Goal: Information Seeking & Learning: Check status

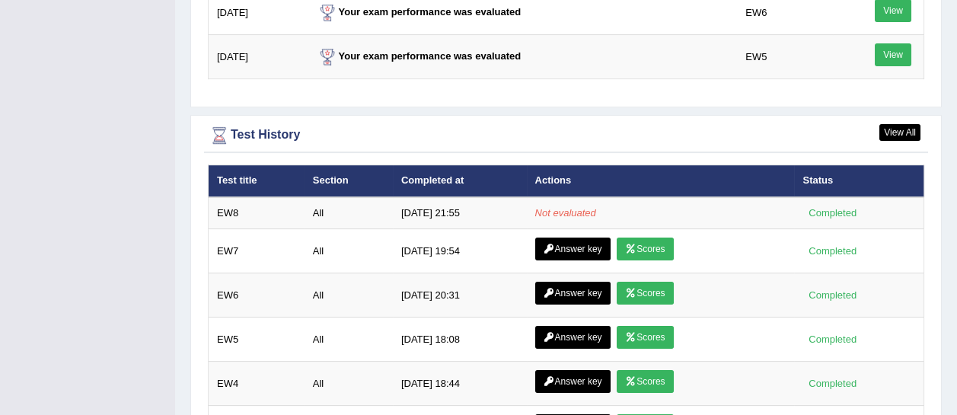
scroll to position [2071, 0]
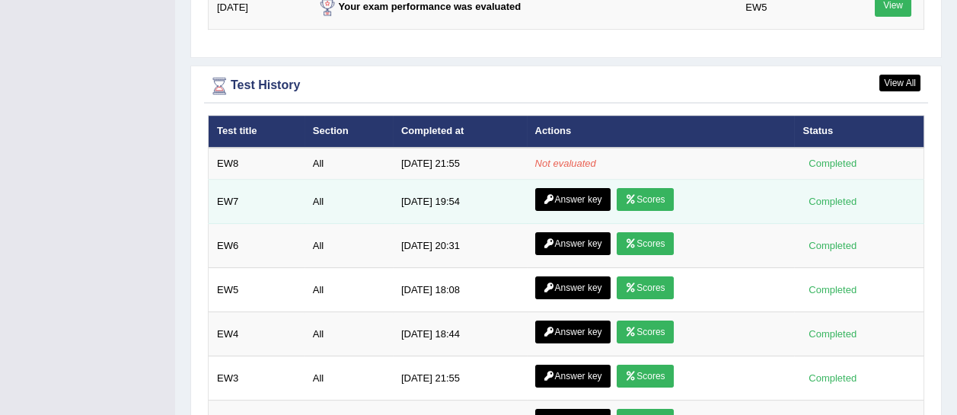
click at [648, 188] on link "Scores" at bounding box center [645, 199] width 56 height 23
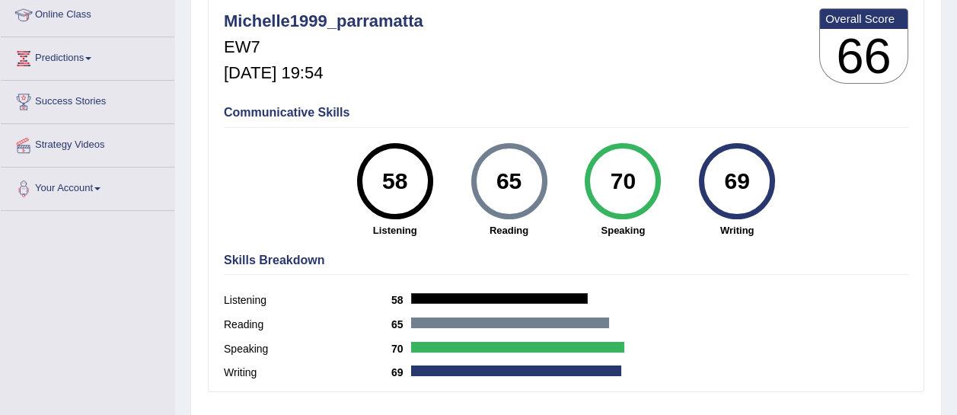
scroll to position [210, 0]
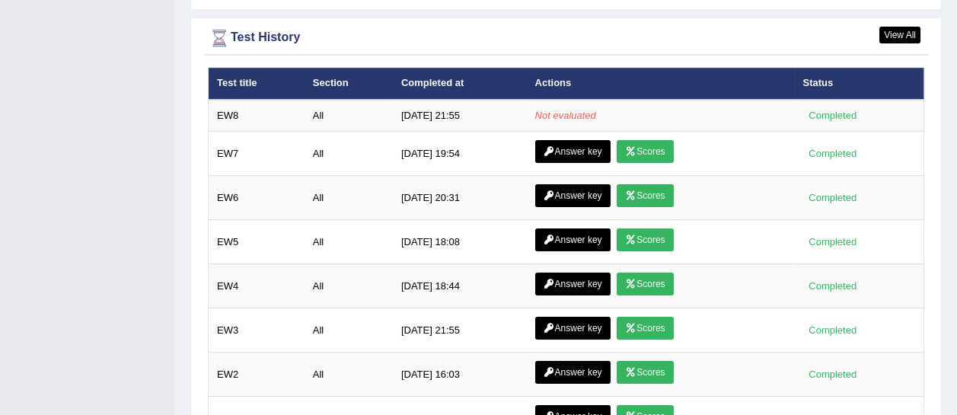
scroll to position [2106, 0]
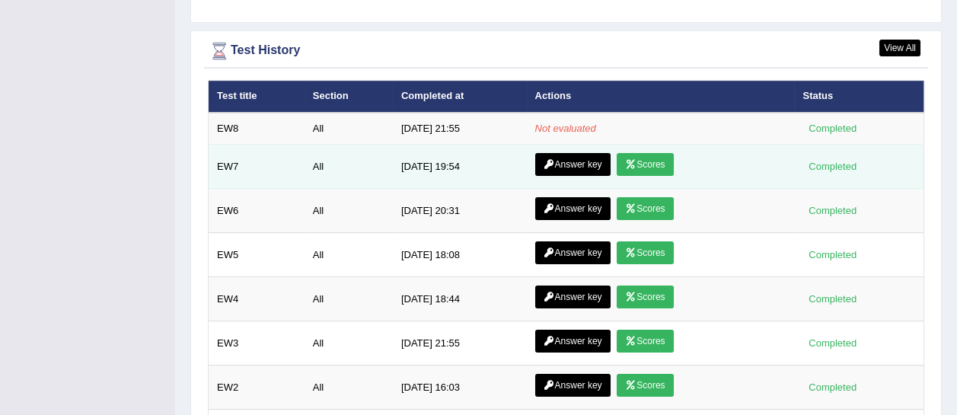
click at [581, 153] on link "Answer key" at bounding box center [572, 164] width 75 height 23
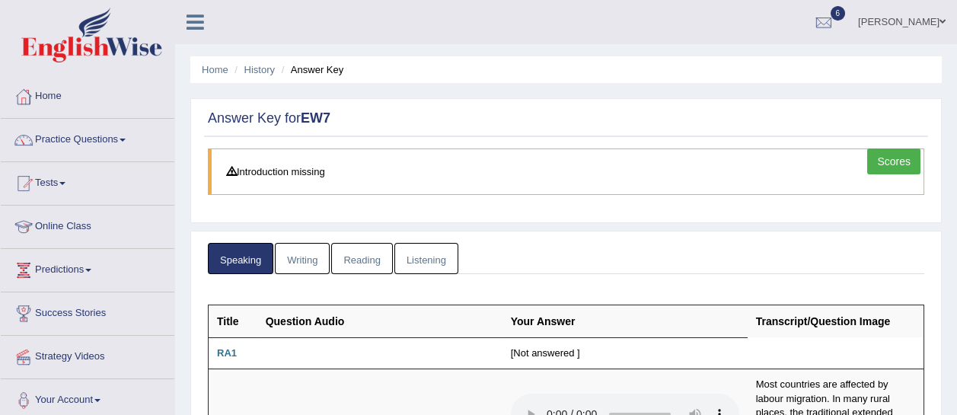
click at [300, 254] on link "Writing" at bounding box center [302, 258] width 55 height 31
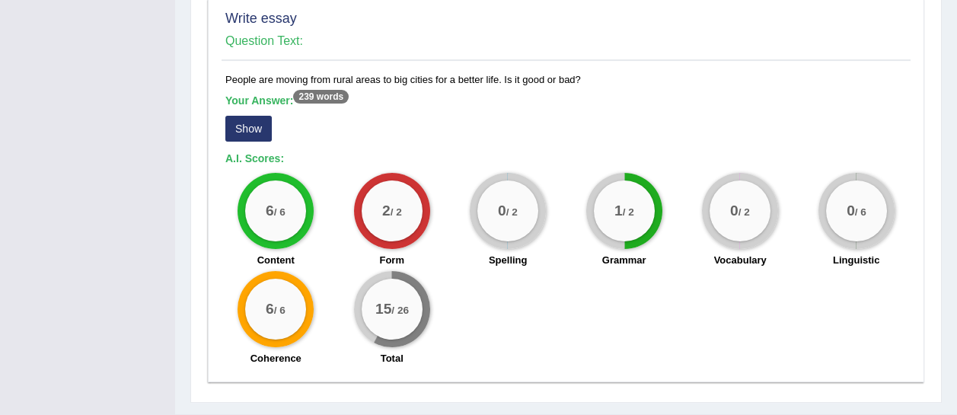
scroll to position [1463, 0]
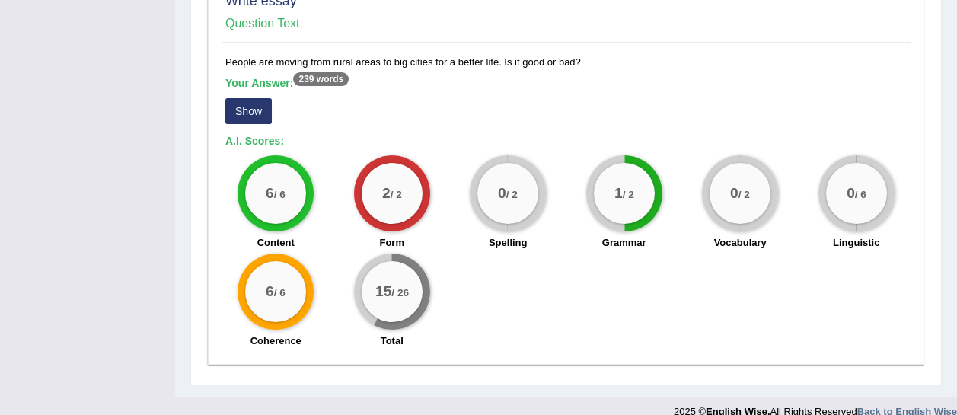
click at [257, 98] on button "Show" at bounding box center [248, 111] width 46 height 26
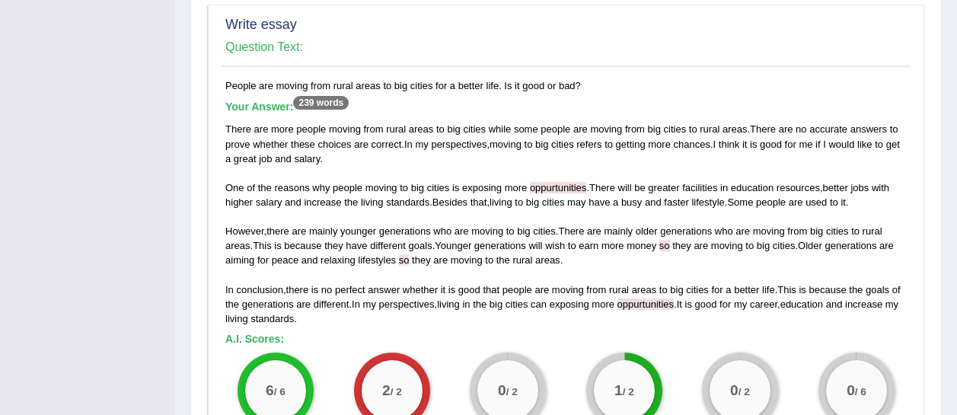
scroll to position [1449, 0]
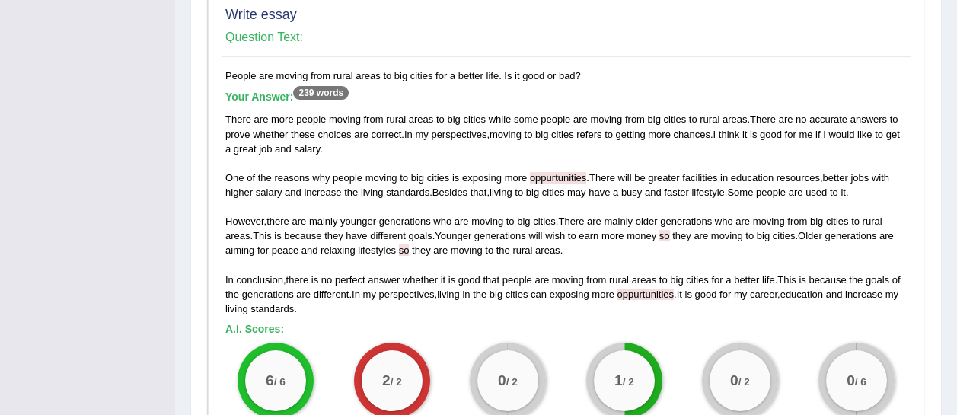
click at [401, 244] on span "so" at bounding box center [404, 249] width 11 height 11
click at [548, 172] on span "oppurtunities" at bounding box center [558, 177] width 56 height 11
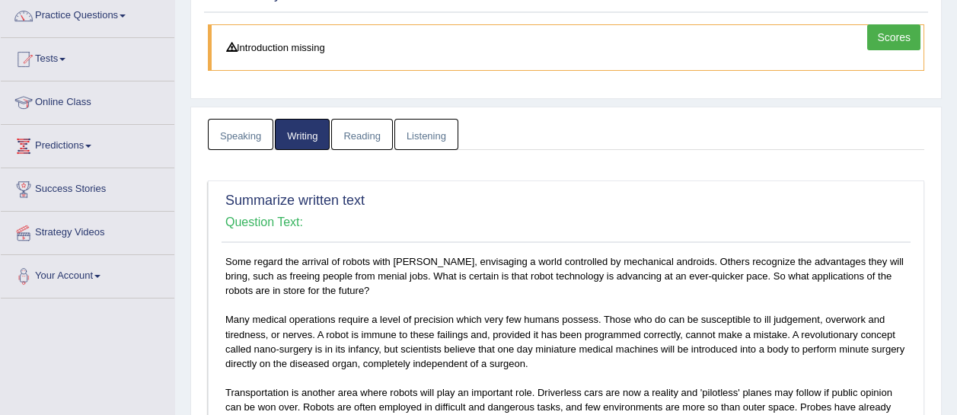
scroll to position [0, 0]
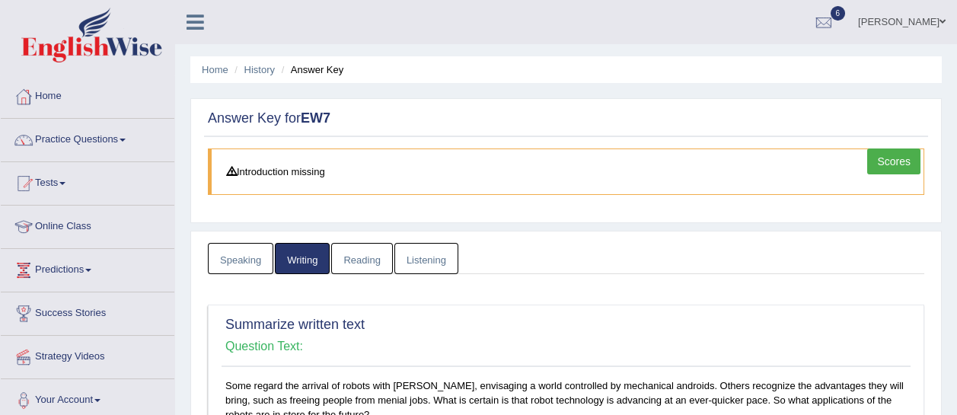
click at [376, 251] on link "Reading" at bounding box center [361, 258] width 61 height 31
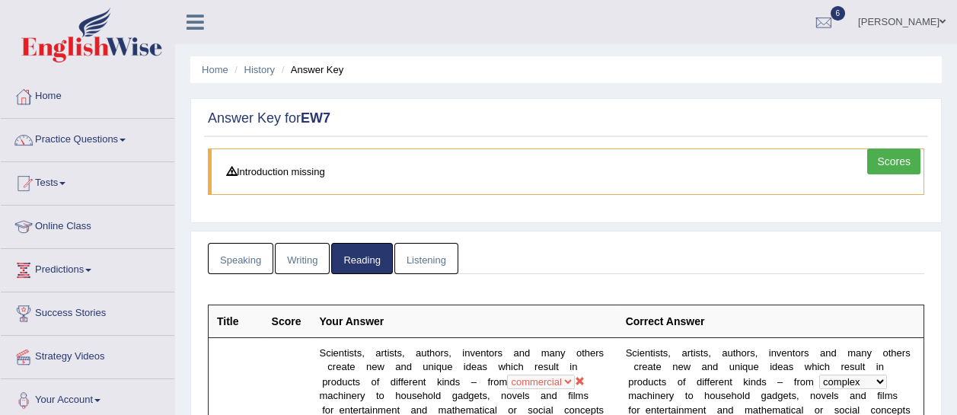
click at [427, 257] on link "Listening" at bounding box center [427, 258] width 64 height 31
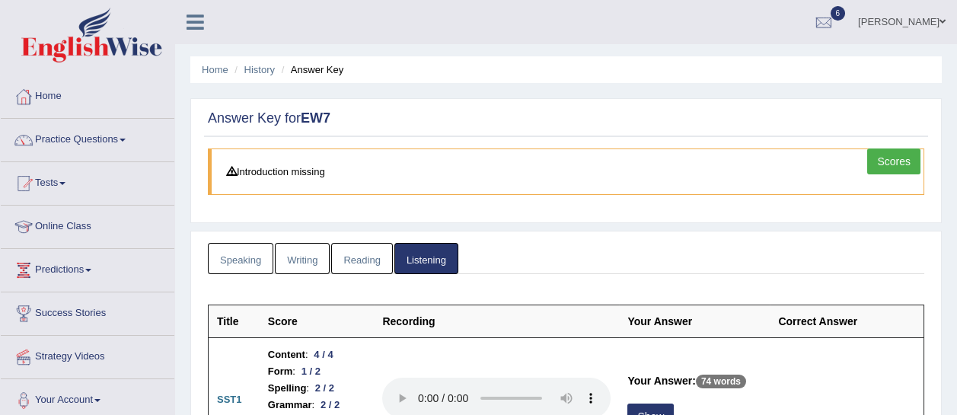
click at [297, 257] on link "Writing" at bounding box center [302, 258] width 55 height 31
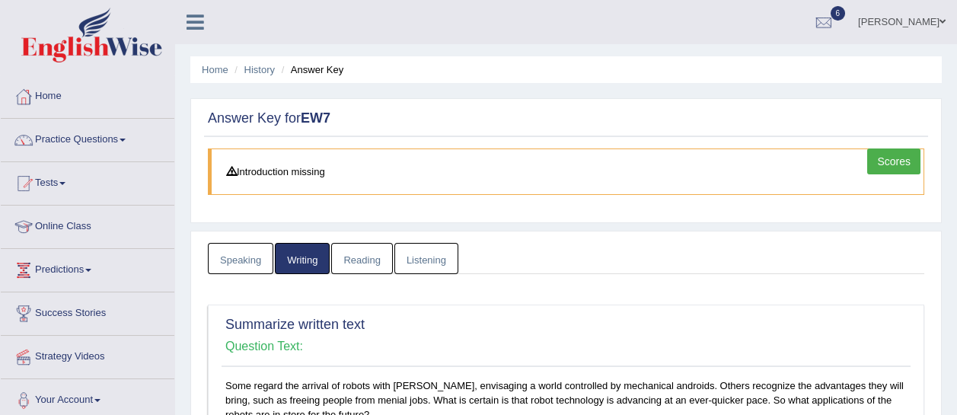
click at [257, 251] on link "Speaking" at bounding box center [240, 258] width 65 height 31
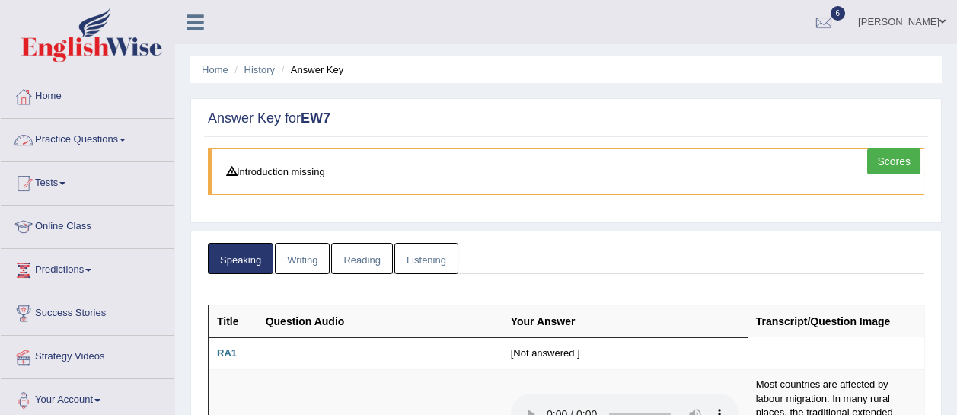
click at [158, 139] on link "Practice Questions" at bounding box center [88, 138] width 174 height 38
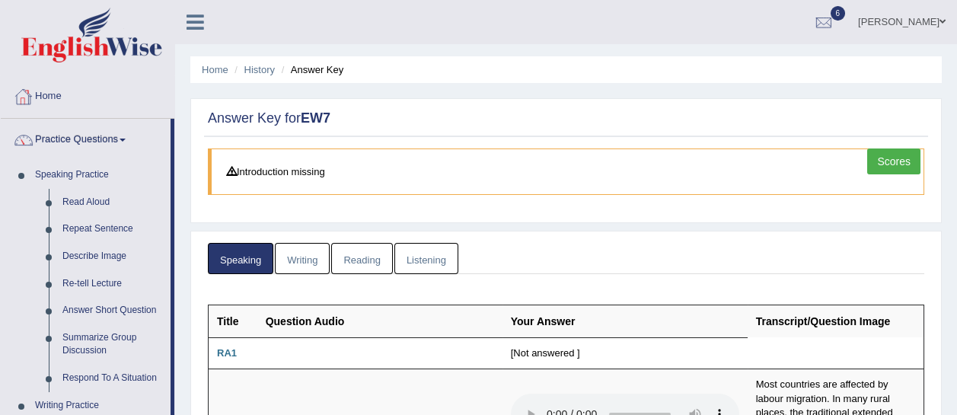
click at [112, 94] on link "Home" at bounding box center [88, 94] width 174 height 38
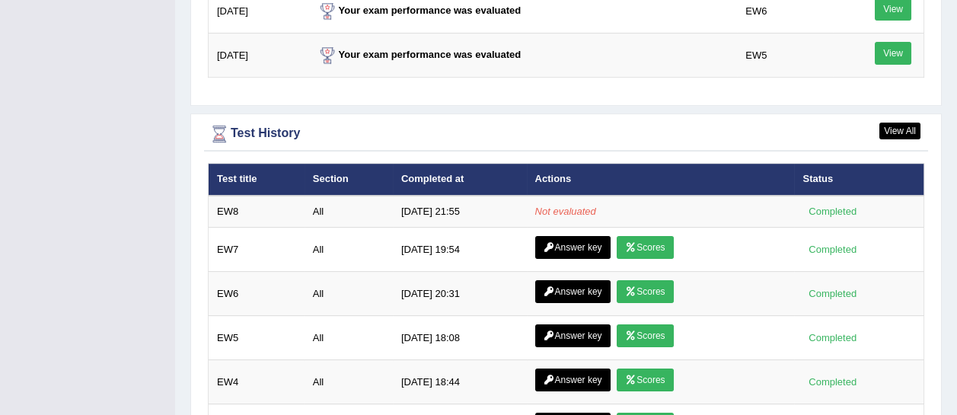
scroll to position [2023, 0]
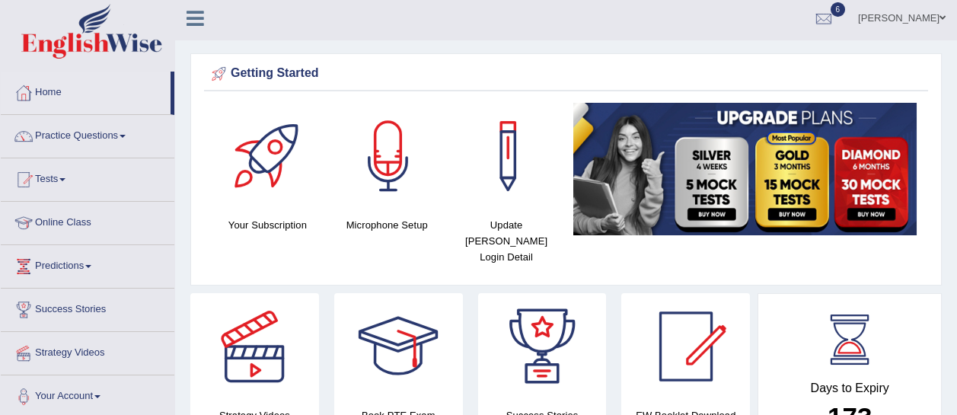
scroll to position [0, 0]
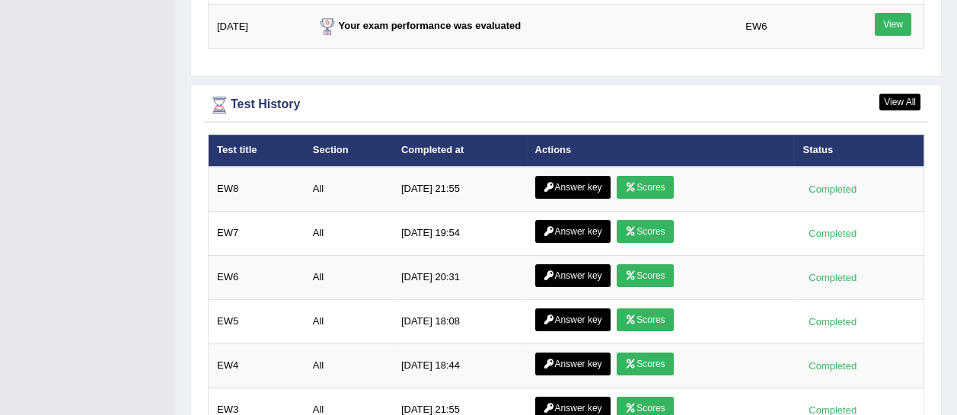
scroll to position [2052, 0]
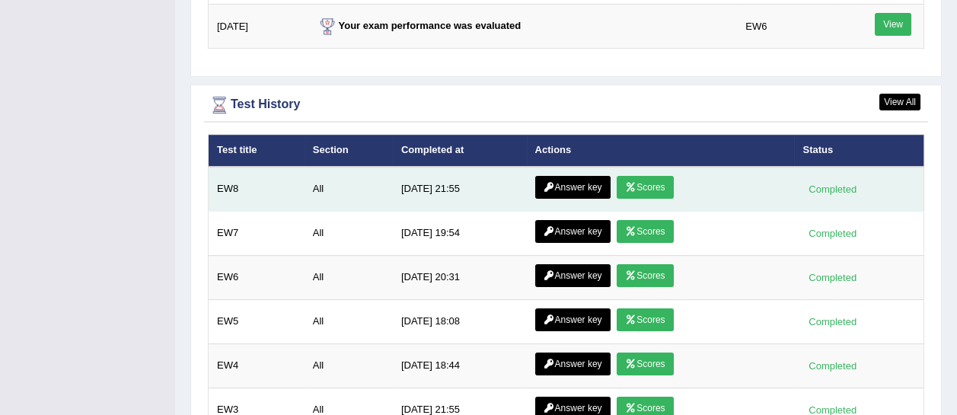
click at [641, 176] on link "Scores" at bounding box center [645, 187] width 56 height 23
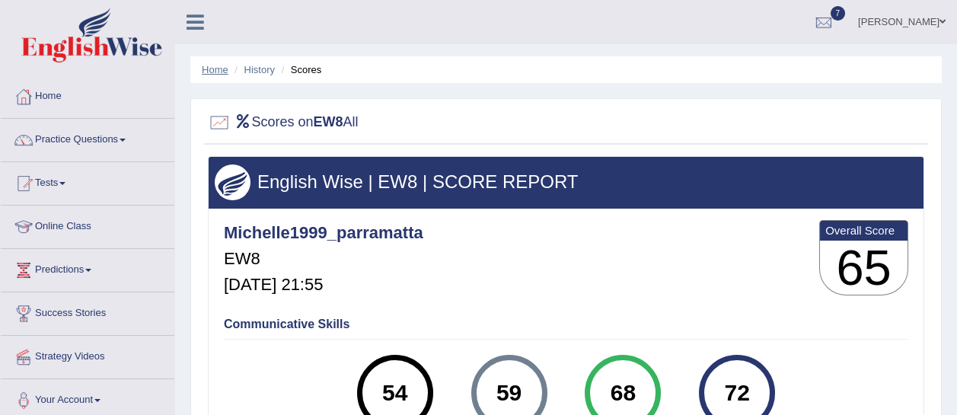
click at [218, 69] on link "Home" at bounding box center [215, 69] width 27 height 11
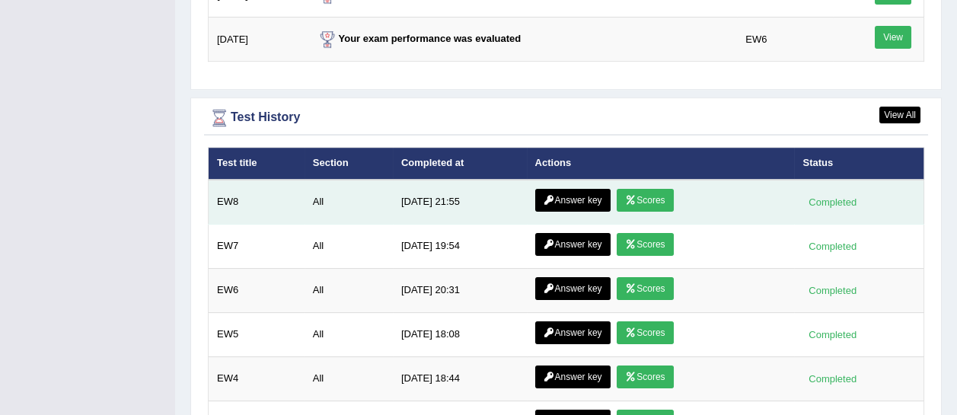
scroll to position [2040, 0]
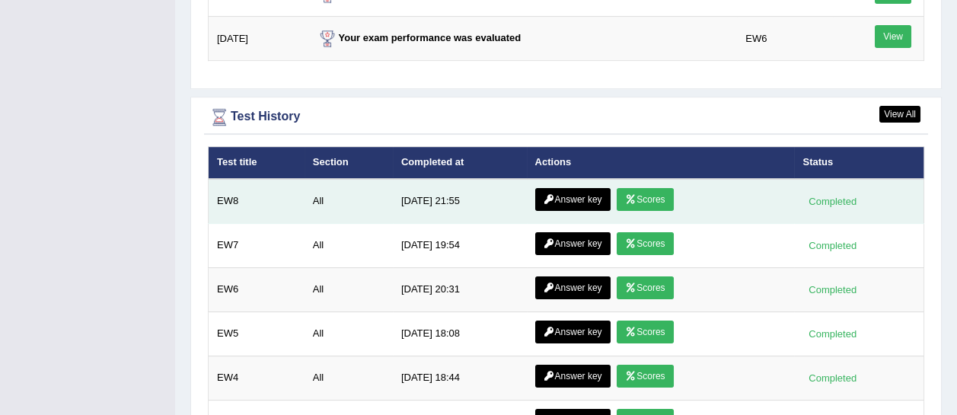
click at [548, 195] on icon at bounding box center [549, 199] width 11 height 9
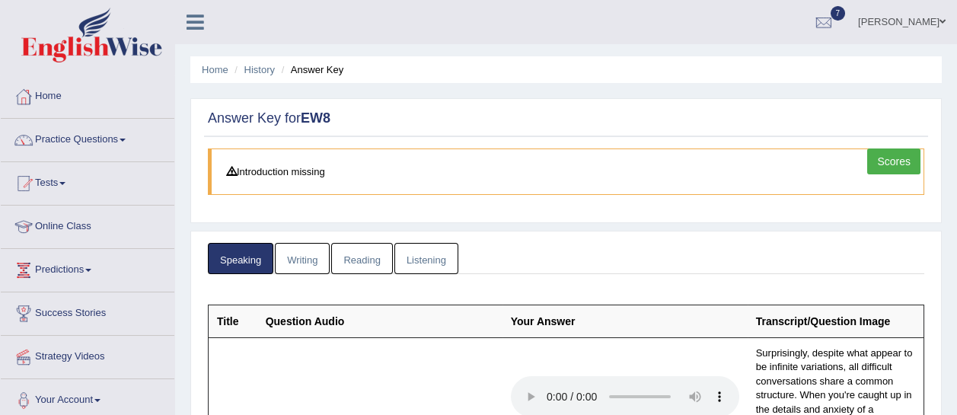
click at [320, 246] on link "Writing" at bounding box center [302, 258] width 55 height 31
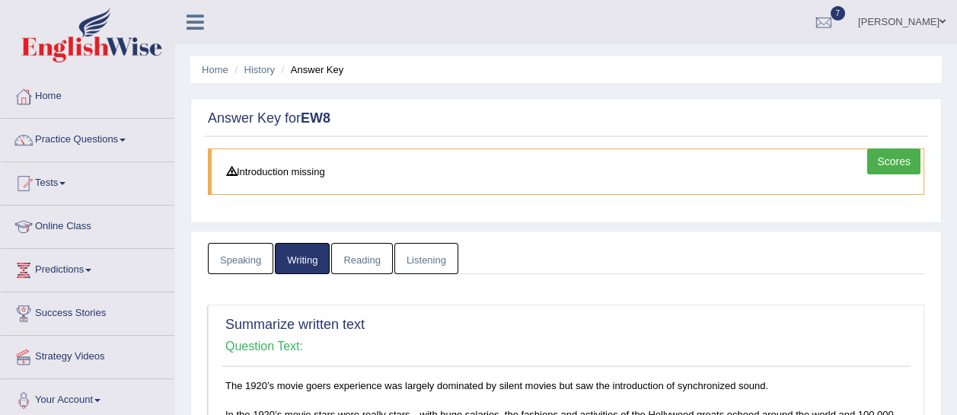
click at [365, 252] on link "Reading" at bounding box center [361, 258] width 61 height 31
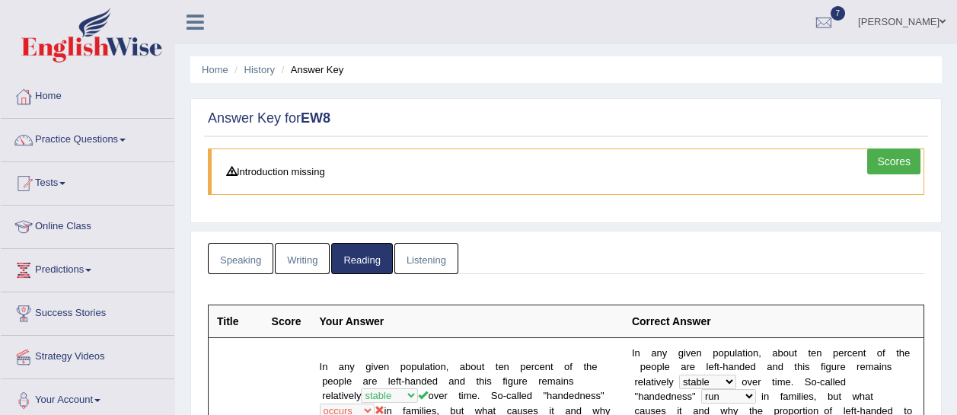
click at [415, 251] on link "Listening" at bounding box center [427, 258] width 64 height 31
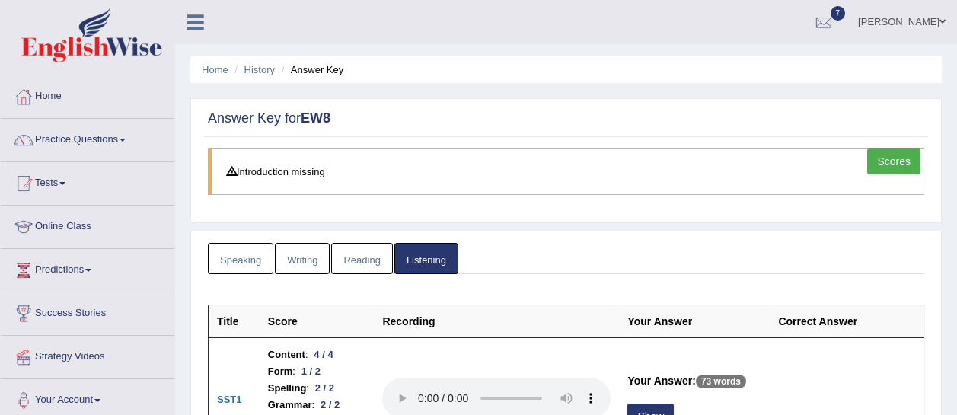
click at [890, 167] on link "Scores" at bounding box center [893, 162] width 53 height 26
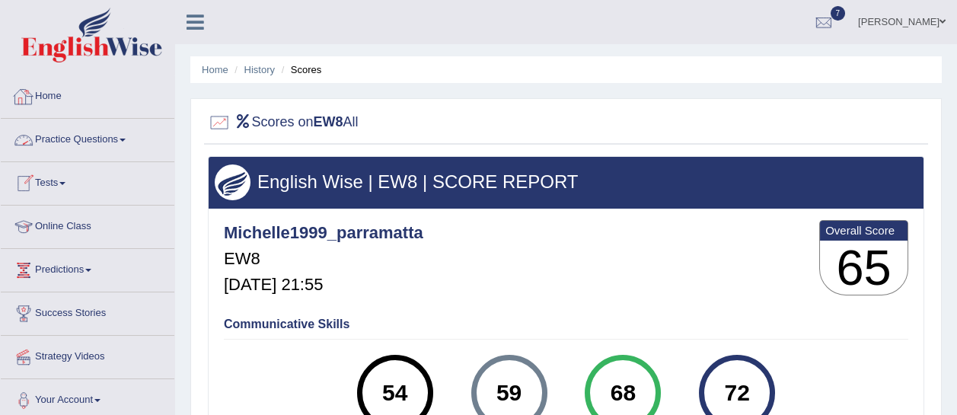
click at [48, 98] on link "Home" at bounding box center [88, 94] width 174 height 38
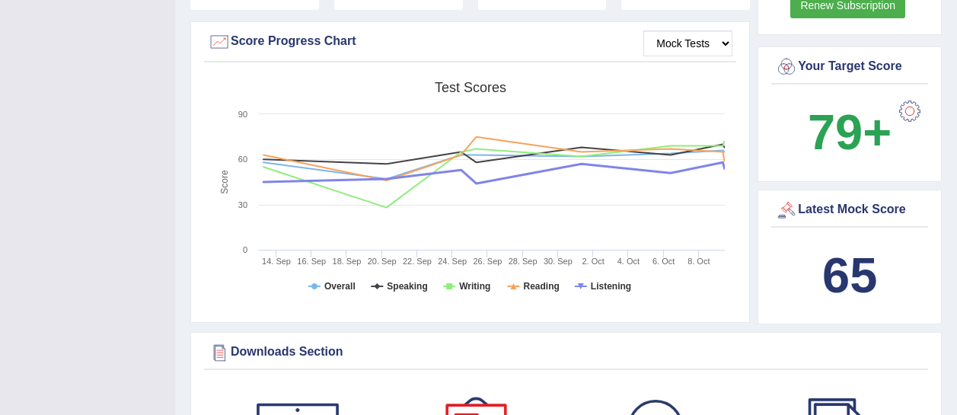
scroll to position [446, 0]
